Goal: Register for event/course

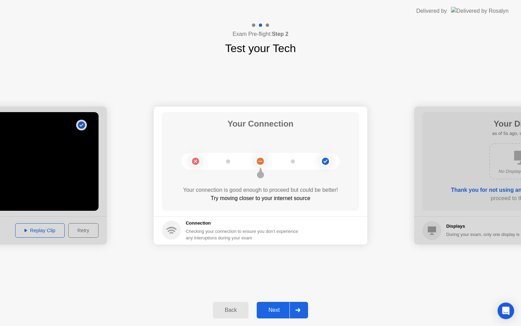
click at [281, 310] on div "Next" at bounding box center [274, 310] width 31 height 6
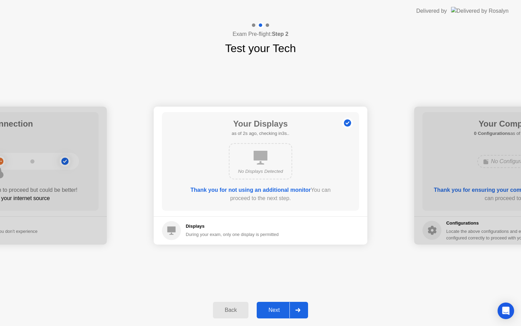
click at [281, 310] on div "Next" at bounding box center [274, 310] width 31 height 6
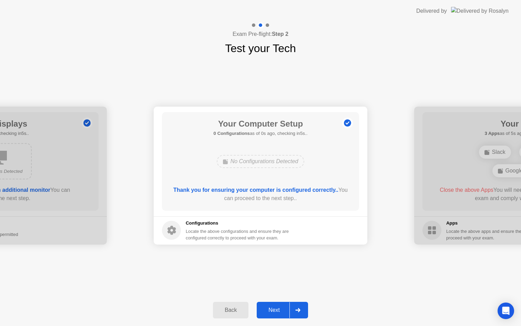
click at [281, 310] on div "Next" at bounding box center [274, 310] width 31 height 6
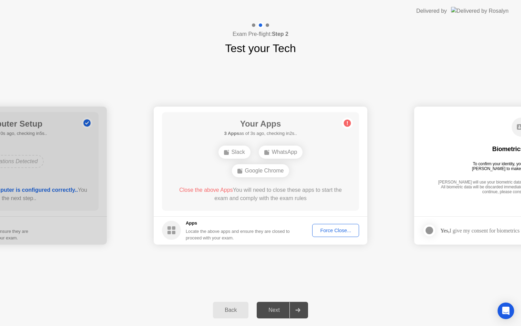
click at [341, 232] on div "Force Close..." at bounding box center [336, 231] width 42 height 6
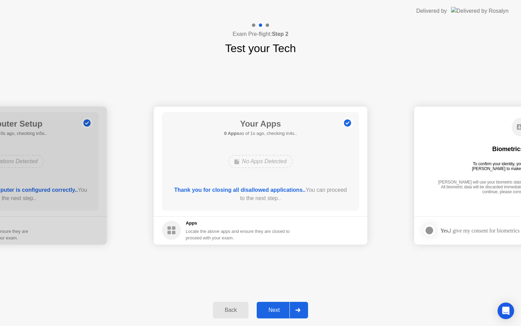
click at [276, 313] on div "Next" at bounding box center [274, 310] width 31 height 6
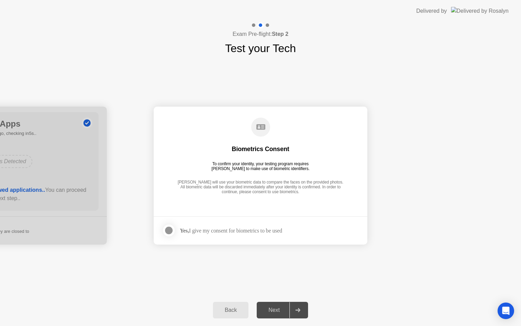
click at [169, 231] on div at bounding box center [169, 230] width 8 height 8
click at [274, 307] on div "Next" at bounding box center [274, 310] width 31 height 6
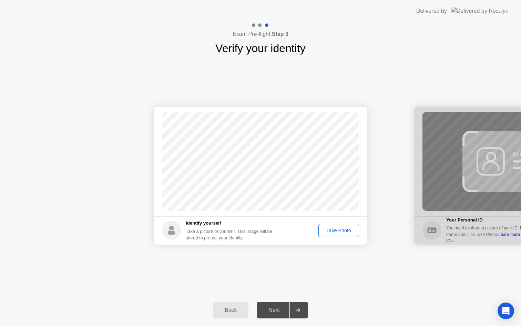
click at [343, 232] on div "Take Photo" at bounding box center [339, 231] width 36 height 6
click at [279, 308] on div "Next" at bounding box center [274, 310] width 31 height 6
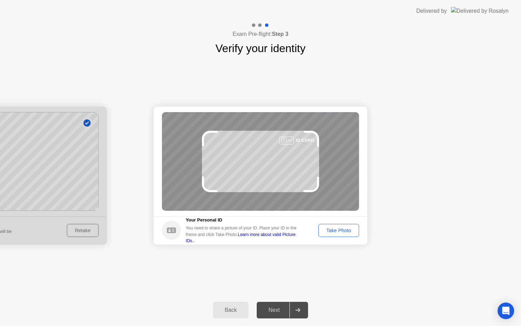
click at [341, 228] on div "Take Photo" at bounding box center [339, 231] width 36 height 6
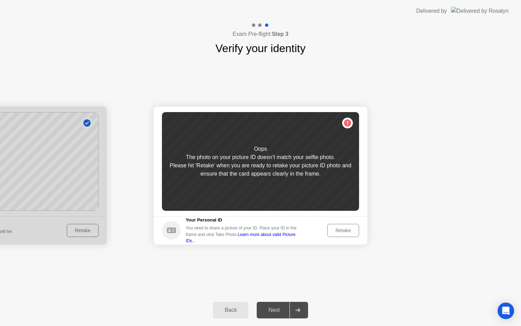
click at [345, 232] on div "Retake" at bounding box center [343, 231] width 27 height 6
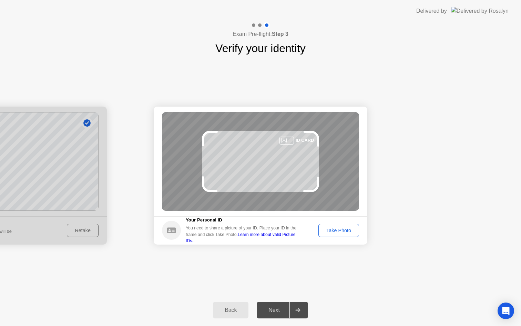
click at [335, 230] on div "Take Photo" at bounding box center [339, 231] width 36 height 6
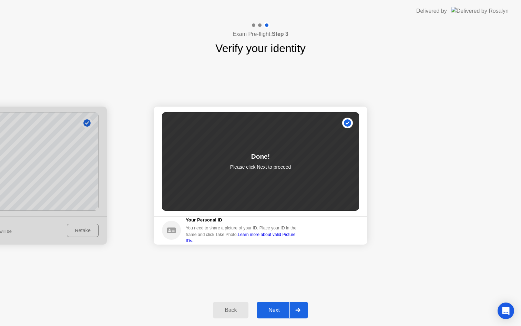
click at [272, 316] on button "Next" at bounding box center [282, 310] width 51 height 17
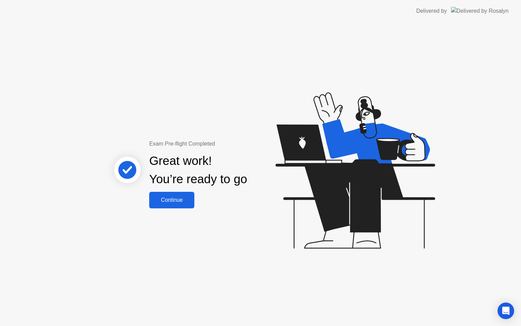
click at [169, 198] on div "Continue" at bounding box center [171, 200] width 41 height 6
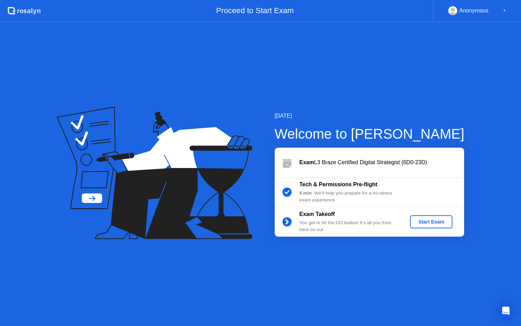
click at [433, 221] on div "Start Exam" at bounding box center [431, 222] width 37 height 6
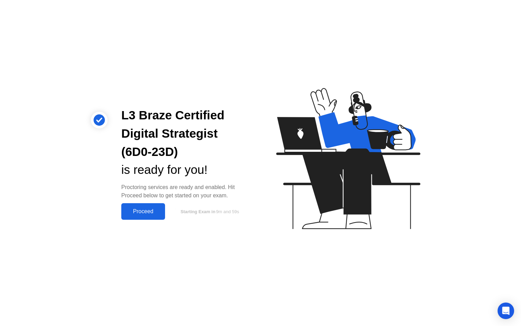
click at [148, 211] on div "Proceed" at bounding box center [143, 211] width 40 height 6
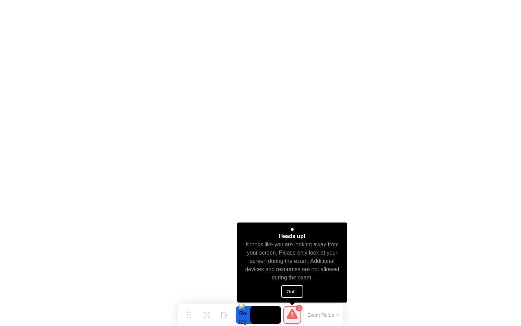
click at [295, 294] on button "Got it" at bounding box center [292, 291] width 22 height 12
